Goal: Navigation & Orientation: Find specific page/section

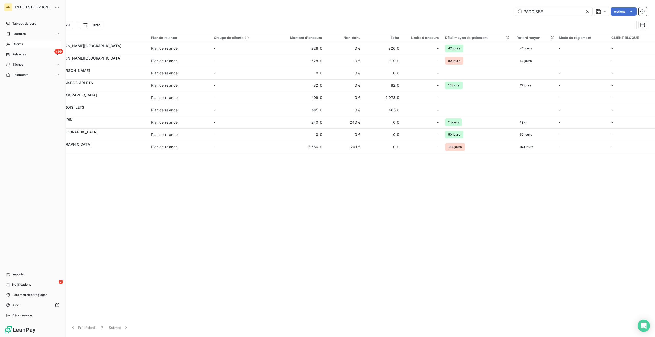
click at [13, 277] on div "Imports" at bounding box center [32, 275] width 57 height 8
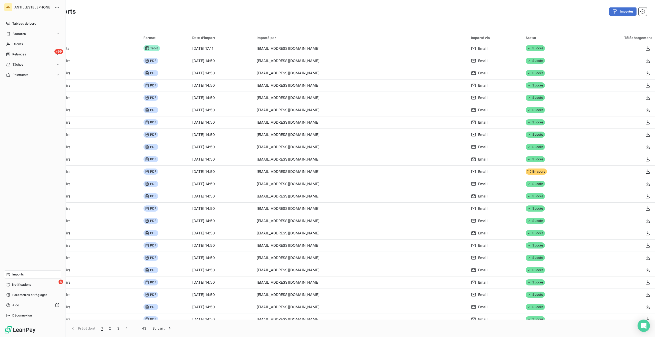
click at [10, 21] on div "Tableau de bord" at bounding box center [32, 24] width 57 height 8
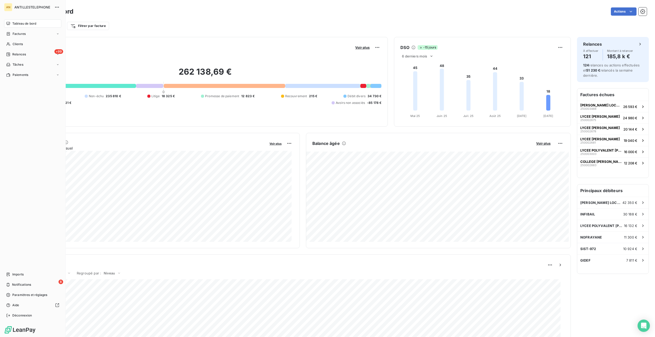
click at [12, 24] on div "Tableau de bord" at bounding box center [32, 24] width 57 height 8
